Goal: Obtain resource: Download file/media

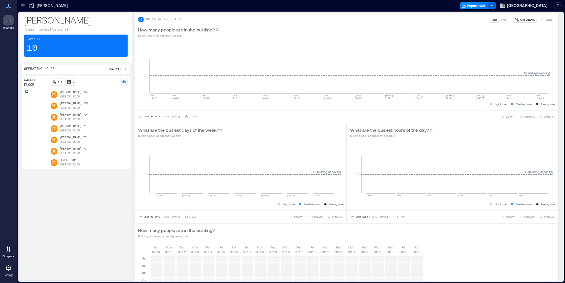
click at [22, 6] on icon at bounding box center [23, 5] width 4 height 1
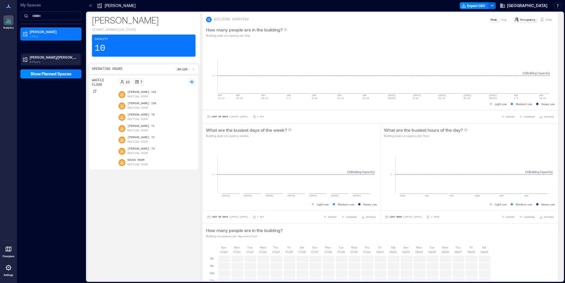
click at [39, 59] on p "6 Floors" at bounding box center [54, 61] width 48 height 5
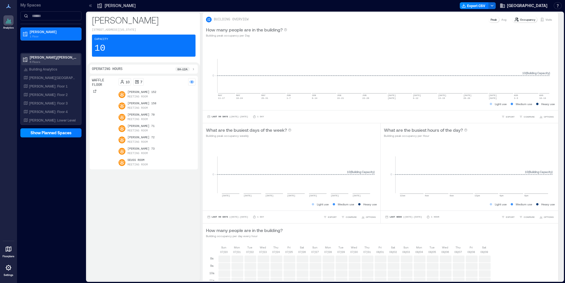
click at [42, 58] on p "[PERSON_NAME]/[PERSON_NAME]" at bounding box center [54, 57] width 48 height 5
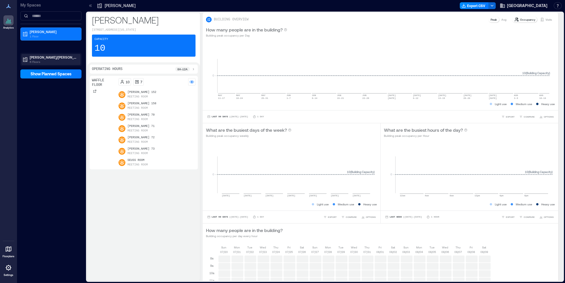
click at [42, 59] on p "6 Floors" at bounding box center [54, 61] width 48 height 5
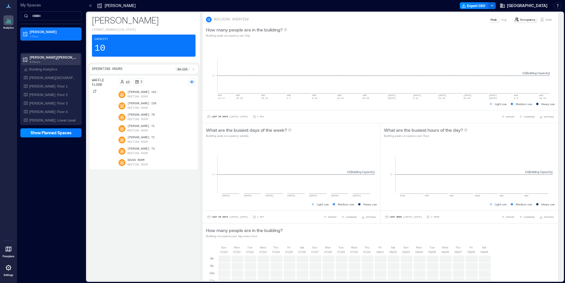
click at [42, 57] on p "[PERSON_NAME]/[PERSON_NAME]" at bounding box center [54, 57] width 48 height 5
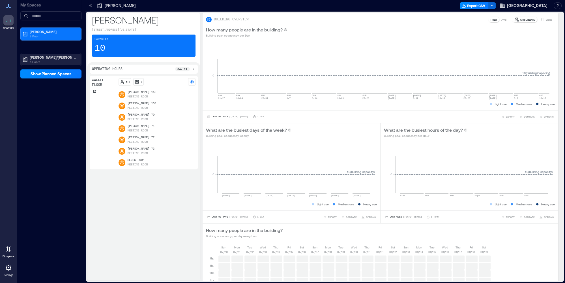
click at [38, 58] on p "[PERSON_NAME]/[PERSON_NAME]" at bounding box center [54, 57] width 48 height 5
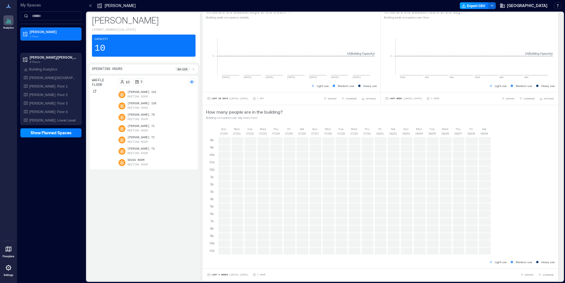
click at [484, 5] on button "Export CSV" at bounding box center [474, 5] width 29 height 7
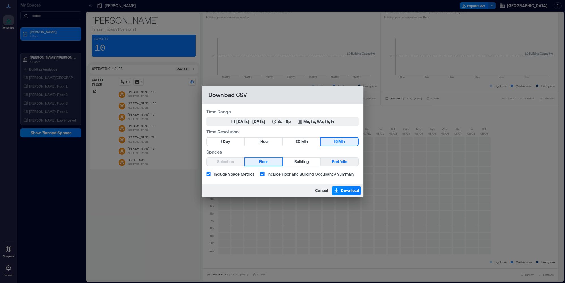
click at [335, 163] on span "Portfolio" at bounding box center [339, 161] width 15 height 7
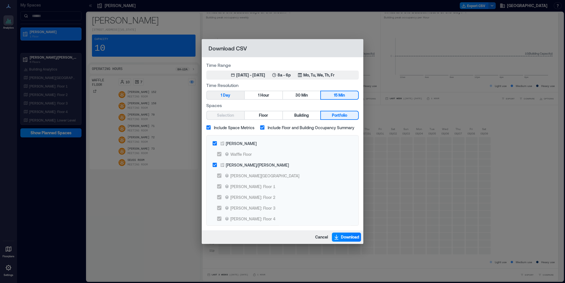
click at [226, 95] on span "Day" at bounding box center [226, 95] width 7 height 7
click at [236, 74] on div "[DATE] - [DATE]" at bounding box center [250, 75] width 29 height 6
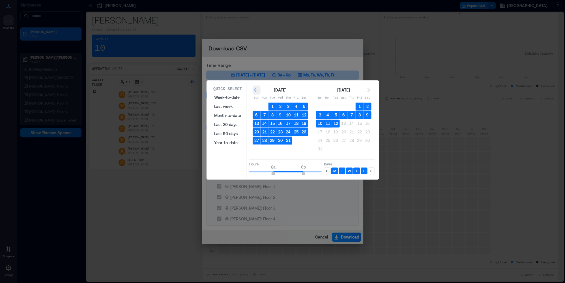
click at [257, 91] on icon "Go to previous month" at bounding box center [257, 90] width 6 height 6
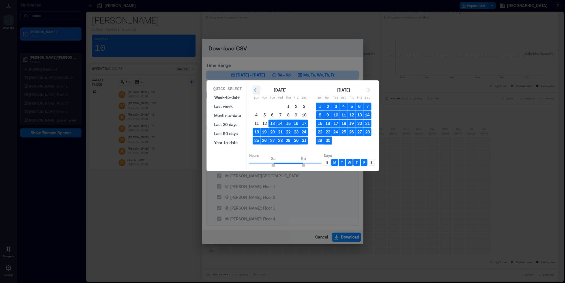
click at [257, 91] on icon "Go to previous month" at bounding box center [257, 90] width 6 height 6
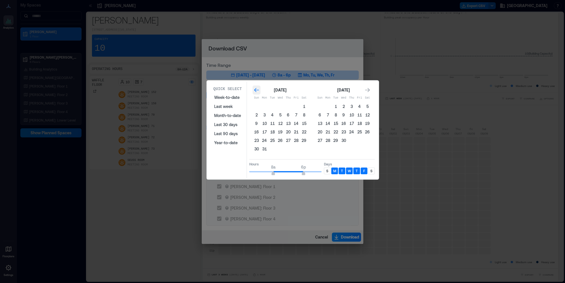
click at [257, 91] on icon "Go to previous month" at bounding box center [257, 90] width 6 height 6
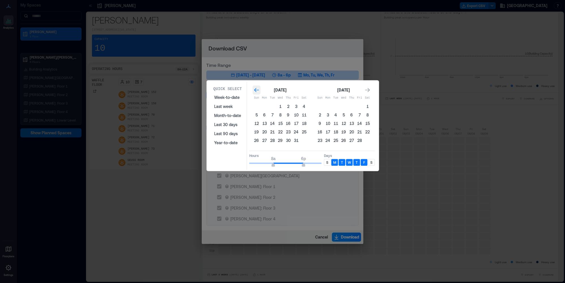
click at [257, 91] on icon "Go to previous month" at bounding box center [257, 90] width 6 height 6
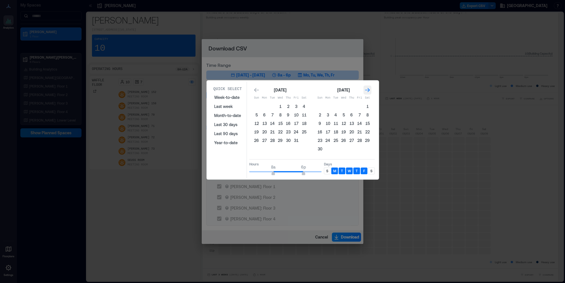
click at [370, 89] on icon "Go to next month" at bounding box center [368, 90] width 6 height 6
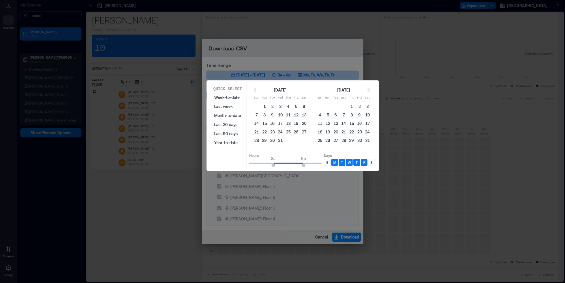
click at [264, 106] on button "1" at bounding box center [265, 107] width 8 height 8
type input "**"
click at [355, 160] on div "Hours 8a 12a Days S M T W T F S" at bounding box center [312, 159] width 126 height 17
type input "*"
drag, startPoint x: 264, startPoint y: 164, endPoint x: 206, endPoint y: 159, distance: 58.5
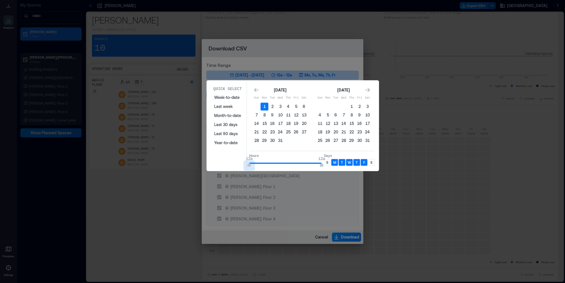
click at [0, 283] on div "Quick Select Week-to-date Last week Month-to-date Last 30 days Last 90 days Yea…" at bounding box center [0, 283] width 0 height 0
click at [369, 89] on icon "Go to next month" at bounding box center [367, 90] width 5 height 4
click at [324, 165] on div "S" at bounding box center [327, 162] width 7 height 7
click at [371, 163] on p "S" at bounding box center [372, 162] width 2 height 5
click at [370, 90] on icon "Go to next month" at bounding box center [367, 90] width 5 height 4
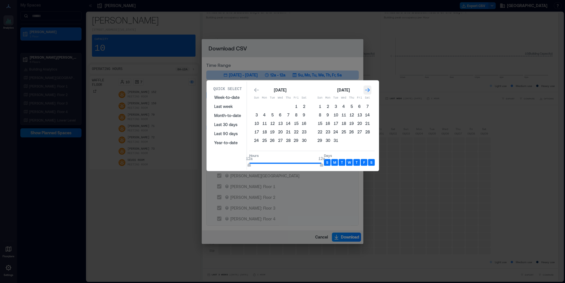
click at [370, 90] on icon "Go to next month" at bounding box center [367, 90] width 5 height 4
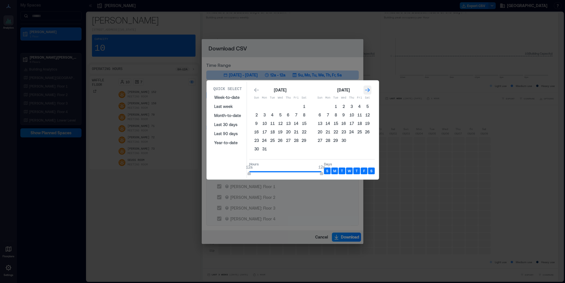
click at [370, 90] on icon "Go to next month" at bounding box center [367, 90] width 5 height 4
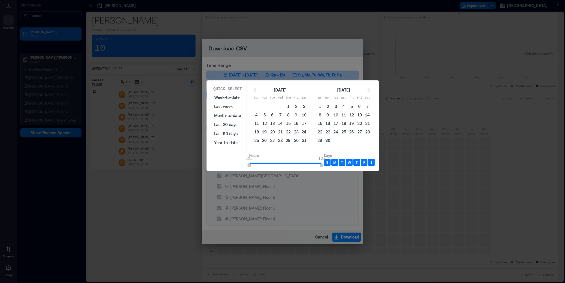
click at [328, 141] on button "30" at bounding box center [328, 140] width 8 height 8
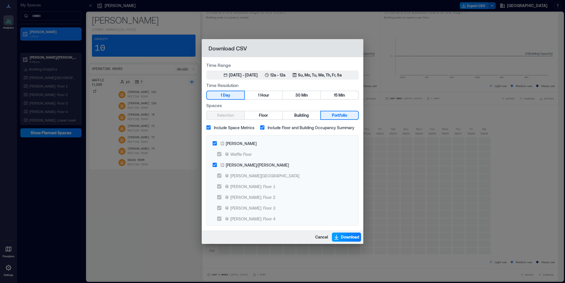
click at [350, 238] on span "Download" at bounding box center [350, 237] width 18 height 6
